Goal: Task Accomplishment & Management: Use online tool/utility

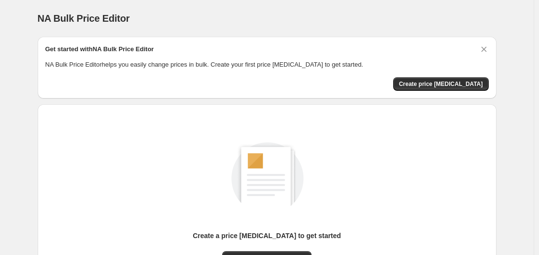
scroll to position [107, 0]
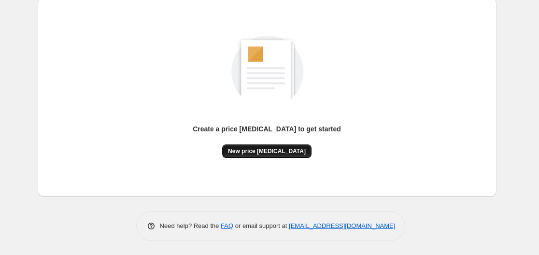
click at [265, 149] on span "New price [MEDICAL_DATA]" at bounding box center [267, 151] width 78 height 8
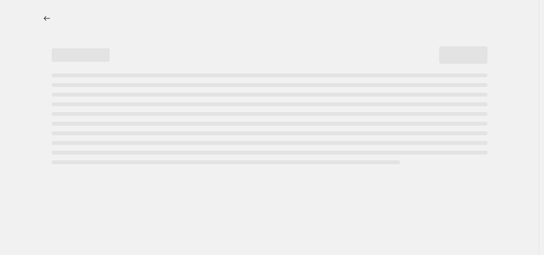
select select "percentage"
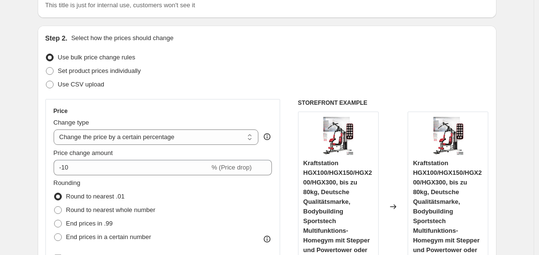
scroll to position [193, 0]
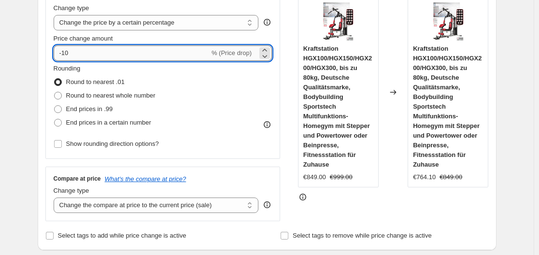
click at [141, 55] on input "-10" at bounding box center [132, 52] width 156 height 15
type input "-1"
type input "-35"
click at [52, 38] on div "Price Change type Change the price to a certain amount Change the price by a ce…" at bounding box center [162, 72] width 235 height 174
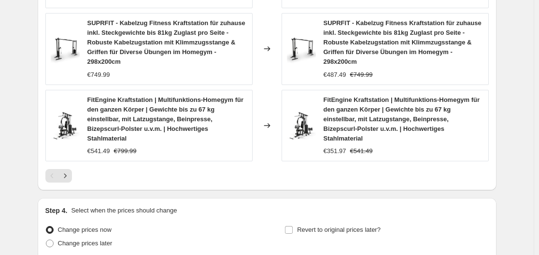
scroll to position [832, 0]
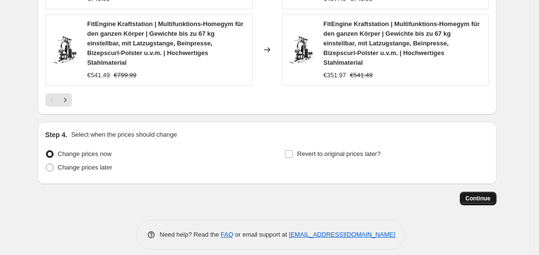
click at [470, 195] on span "Continue" at bounding box center [477, 199] width 25 height 8
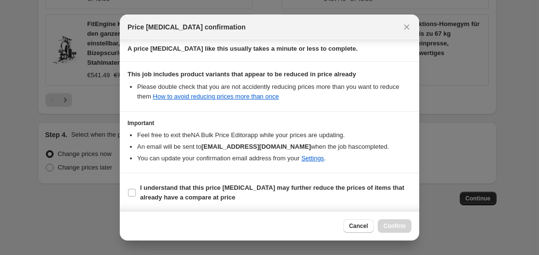
scroll to position [152, 0]
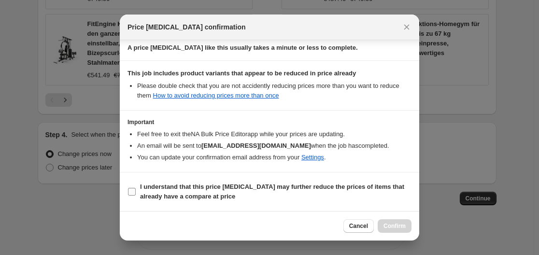
click at [131, 195] on input "I understand that this price [MEDICAL_DATA] may further reduce the prices of it…" at bounding box center [132, 192] width 8 height 8
checkbox input "true"
click at [393, 226] on span "Confirm" at bounding box center [394, 226] width 22 height 8
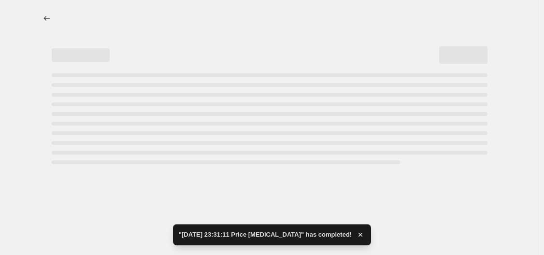
select select "percentage"
